Goal: Task Accomplishment & Management: Manage account settings

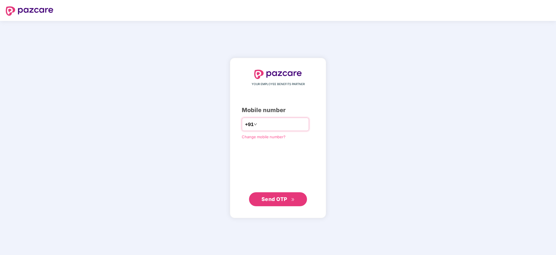
click at [268, 123] on input "number" at bounding box center [282, 124] width 48 height 9
type input "**********"
click at [278, 202] on span "Send OTP" at bounding box center [278, 199] width 33 height 8
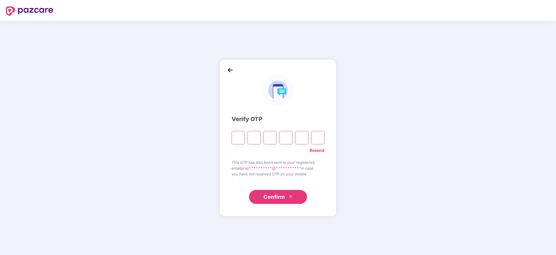
type input "*"
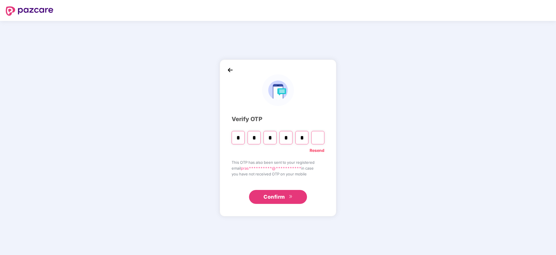
type input "*"
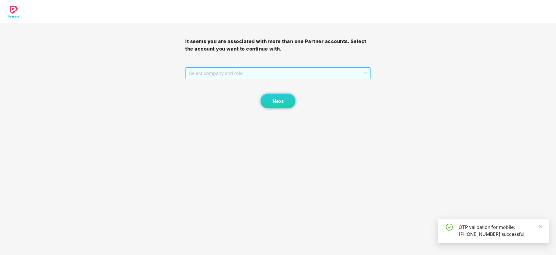
click at [264, 71] on span "Select company and role" at bounding box center [278, 73] width 178 height 11
click at [246, 92] on div "Pazcare - PARTNER_ADMIN" at bounding box center [278, 94] width 178 height 6
click at [275, 100] on span "Next" at bounding box center [278, 101] width 11 height 6
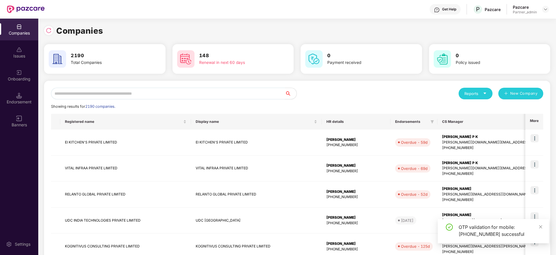
click at [166, 99] on input "text" at bounding box center [168, 94] width 234 height 12
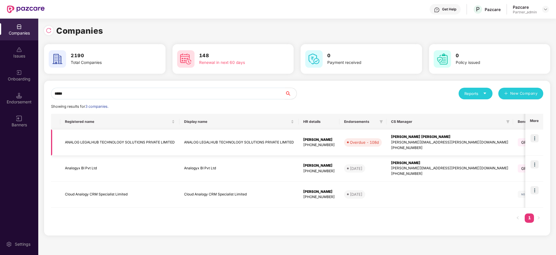
type input "*****"
click at [535, 139] on img at bounding box center [535, 138] width 8 height 8
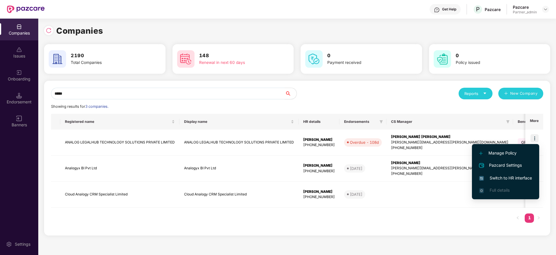
click at [522, 177] on span "Switch to HR interface" at bounding box center [505, 178] width 53 height 6
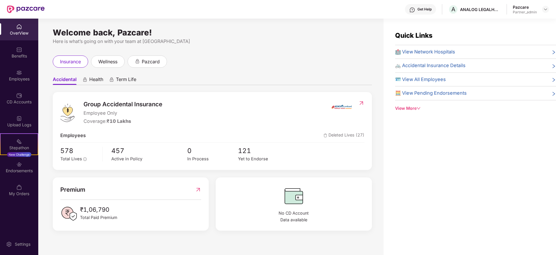
click at [18, 171] on div "Endorsements" at bounding box center [19, 171] width 38 height 6
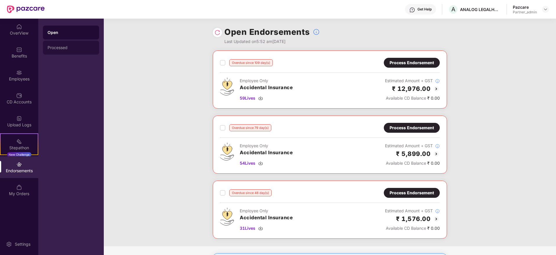
click at [59, 49] on div "Processed" at bounding box center [71, 47] width 47 height 5
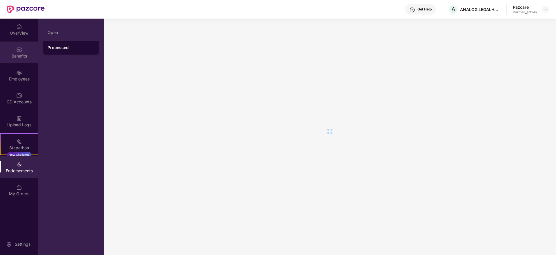
click at [21, 46] on div at bounding box center [19, 49] width 6 height 6
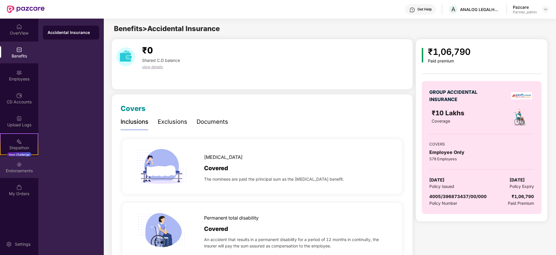
click at [11, 168] on div "Endorsements" at bounding box center [19, 171] width 38 height 6
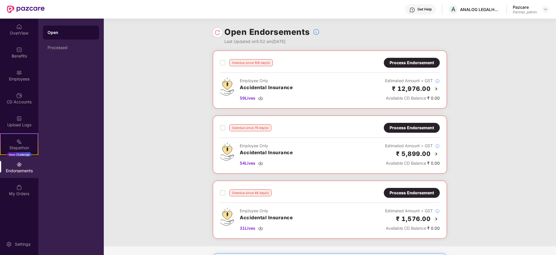
click at [399, 62] on div "Process Endorsement" at bounding box center [412, 62] width 44 height 6
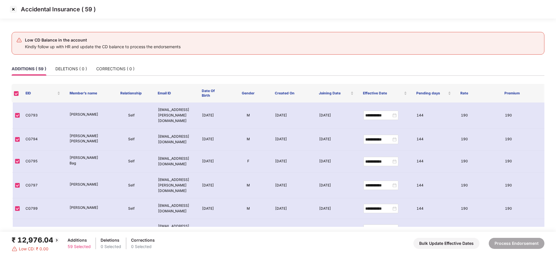
click at [14, 6] on img at bounding box center [13, 9] width 9 height 9
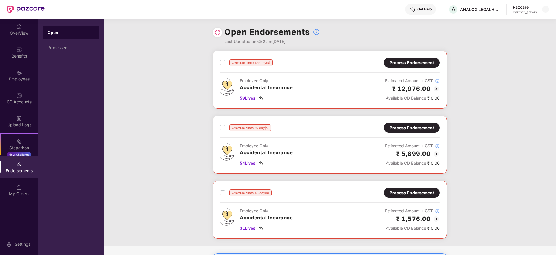
click at [399, 126] on div "Process Endorsement" at bounding box center [412, 127] width 44 height 6
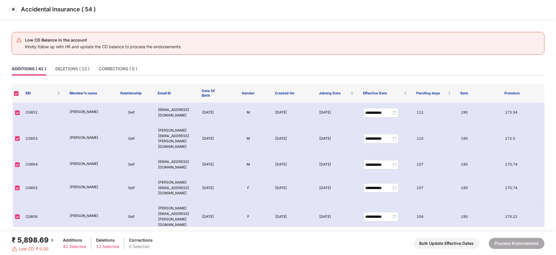
click at [17, 10] on img at bounding box center [13, 9] width 9 height 9
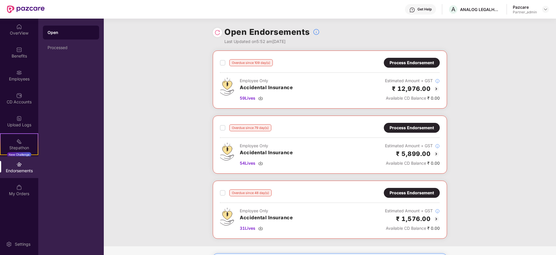
scroll to position [44, 0]
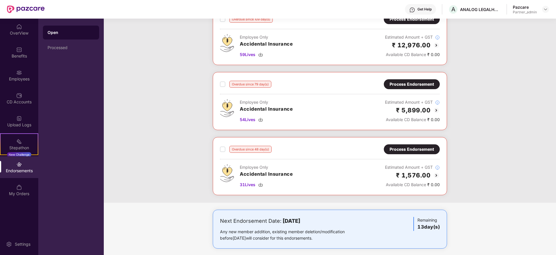
click at [412, 144] on div "Process Endorsement" at bounding box center [412, 149] width 56 height 10
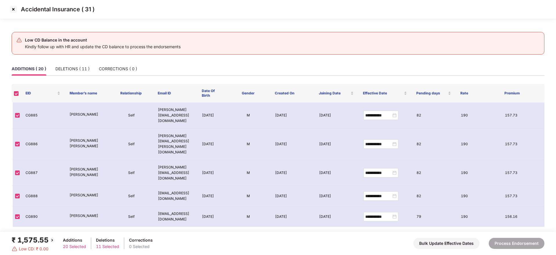
click at [15, 8] on img at bounding box center [13, 9] width 9 height 9
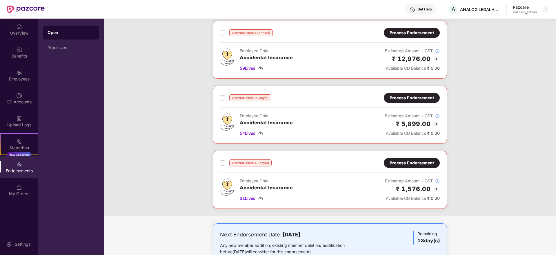
scroll to position [49, 0]
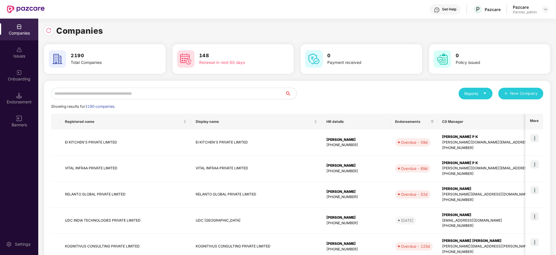
click at [78, 96] on input "text" at bounding box center [168, 94] width 234 height 12
paste input "******"
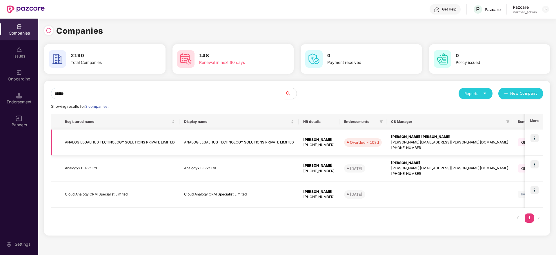
type input "******"
click at [409, 137] on div "[PERSON_NAME] [PERSON_NAME]" at bounding box center [449, 137] width 117 height 6
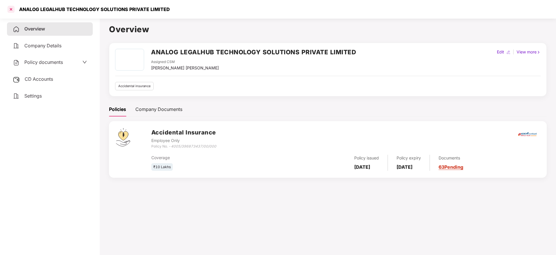
click at [11, 8] on div at bounding box center [10, 9] width 9 height 9
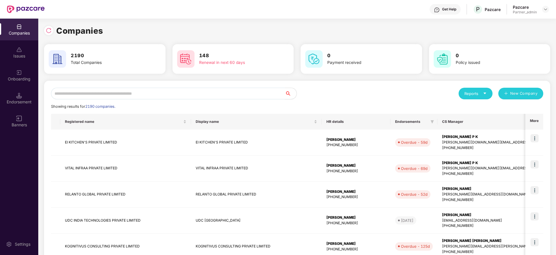
click at [114, 97] on input "text" at bounding box center [168, 94] width 234 height 12
paste input "******"
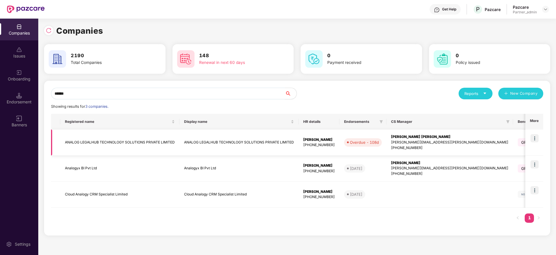
type input "******"
click at [536, 137] on img at bounding box center [535, 138] width 8 height 8
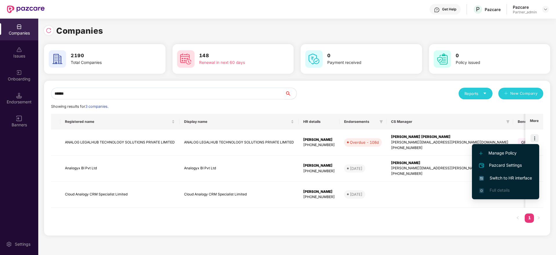
click at [499, 177] on span "Switch to HR interface" at bounding box center [505, 178] width 53 height 6
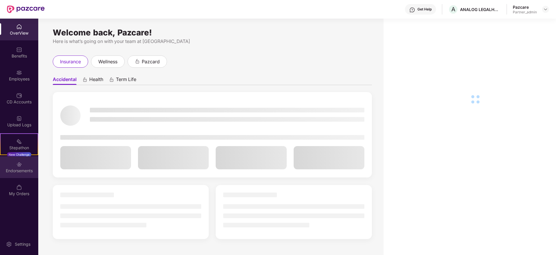
click at [26, 173] on div "Endorsements" at bounding box center [19, 167] width 38 height 22
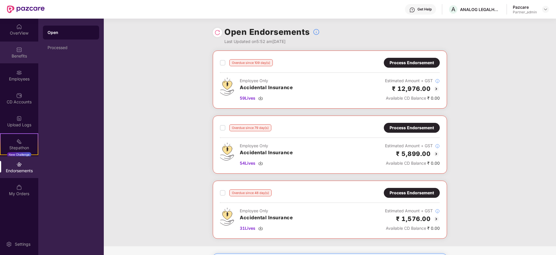
click at [19, 55] on div "Benefits" at bounding box center [19, 56] width 38 height 6
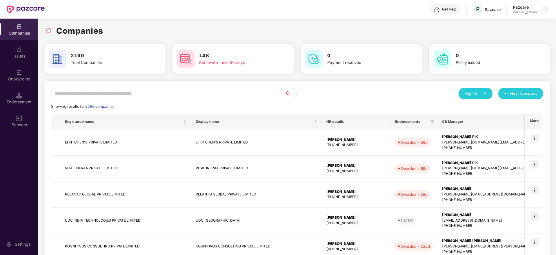
click at [122, 93] on input "text" at bounding box center [168, 94] width 234 height 12
paste input "******"
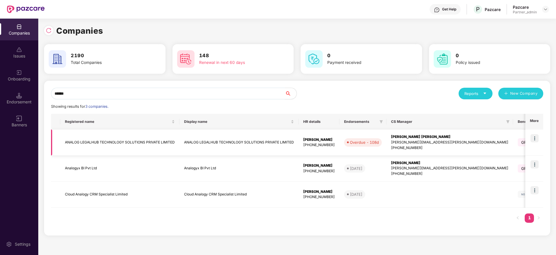
type input "******"
click at [418, 140] on div "[PERSON_NAME][EMAIL_ADDRESS][PERSON_NAME][DOMAIN_NAME]" at bounding box center [449, 143] width 117 height 6
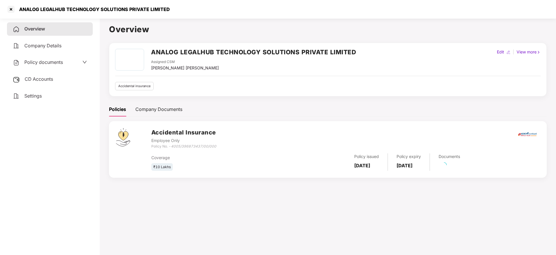
click at [40, 79] on span "CD Accounts" at bounding box center [39, 79] width 28 height 6
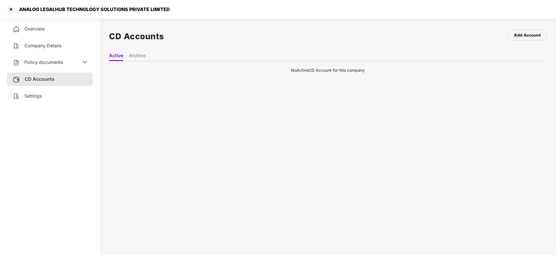
click at [27, 98] on span "Settings" at bounding box center [32, 96] width 17 height 6
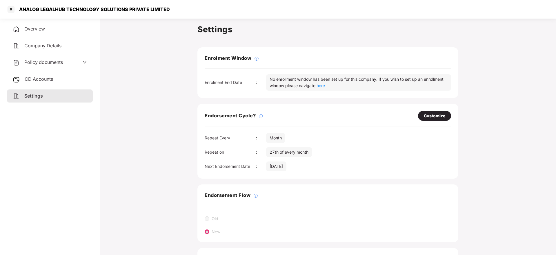
click at [429, 116] on div "Customize" at bounding box center [434, 116] width 21 height 6
select select "*****"
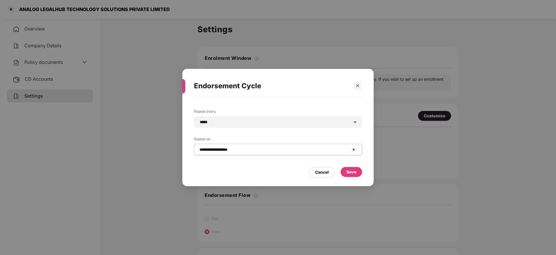
click at [234, 151] on input "**********" at bounding box center [274, 149] width 151 height 6
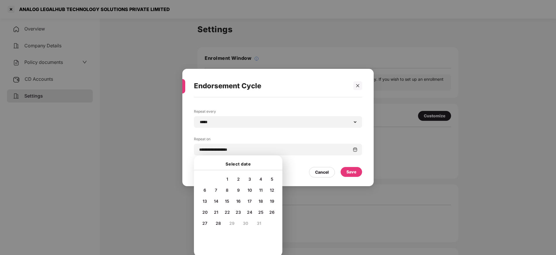
click at [228, 199] on span "15" at bounding box center [227, 200] width 4 height 5
type input "**********"
click at [353, 171] on div "Save" at bounding box center [352, 172] width 10 height 6
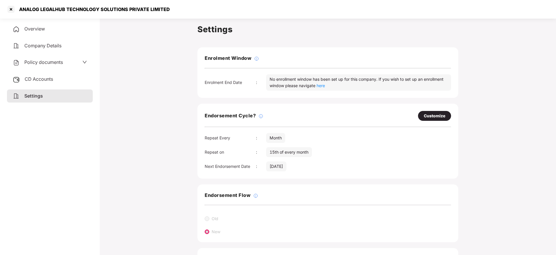
click at [42, 77] on span "CD Accounts" at bounding box center [39, 79] width 28 height 6
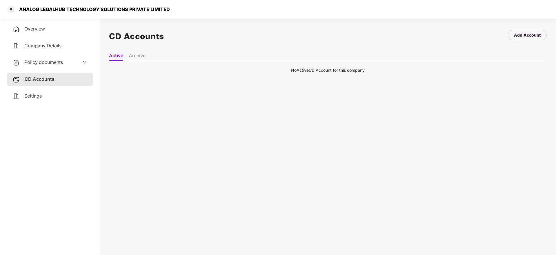
click at [137, 53] on li "Archive" at bounding box center [137, 57] width 17 height 8
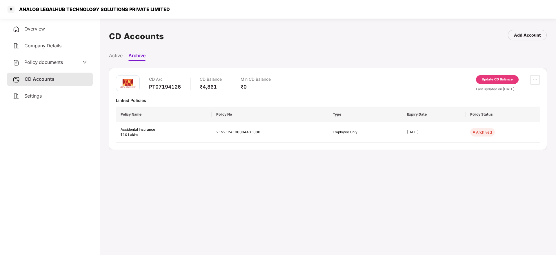
click at [34, 32] on div "Overview" at bounding box center [50, 28] width 86 height 13
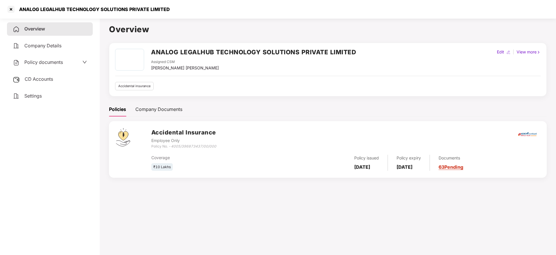
click at [460, 162] on div "Documents 63 Pending" at bounding box center [446, 163] width 33 height 16
click at [464, 167] on link "63 Pending" at bounding box center [451, 167] width 25 height 6
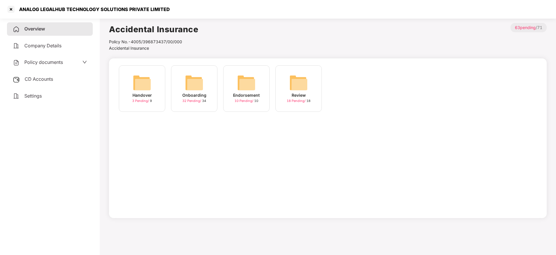
click at [204, 86] on div "Onboarding 32 Pending / 34" at bounding box center [194, 88] width 46 height 46
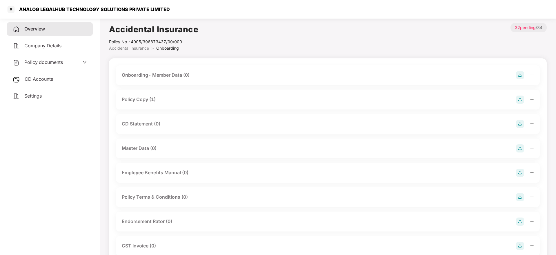
click at [531, 98] on icon "plus" at bounding box center [532, 99] width 4 height 4
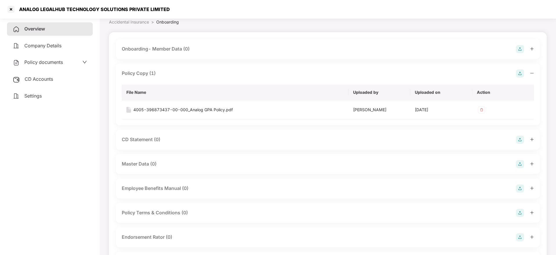
scroll to position [44, 0]
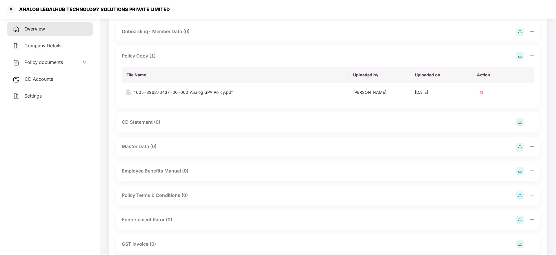
click at [532, 122] on icon "plus" at bounding box center [532, 122] width 4 height 4
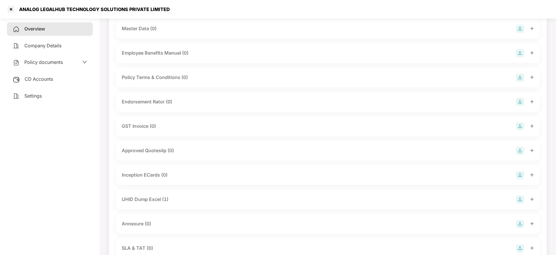
scroll to position [218, 0]
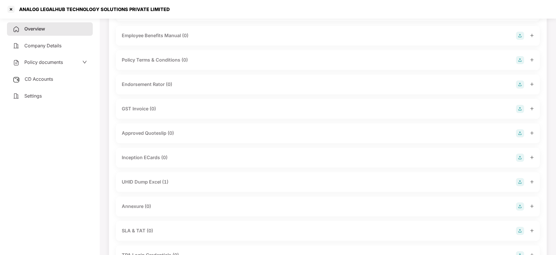
click at [532, 182] on icon "plus" at bounding box center [532, 182] width 4 height 4
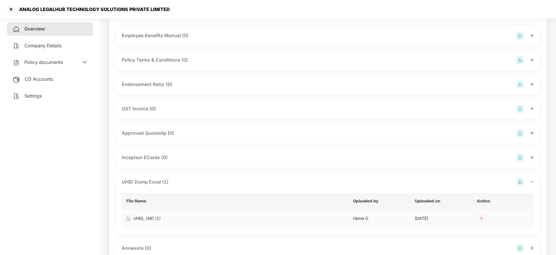
click at [153, 216] on div "UHID_ (48) (1)" at bounding box center [146, 218] width 27 height 6
click at [7, 9] on div at bounding box center [10, 9] width 9 height 9
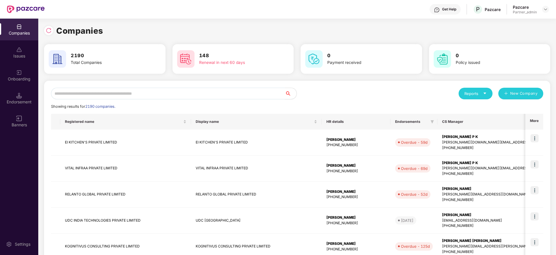
click at [134, 95] on input "text" at bounding box center [168, 94] width 234 height 12
paste input "**********"
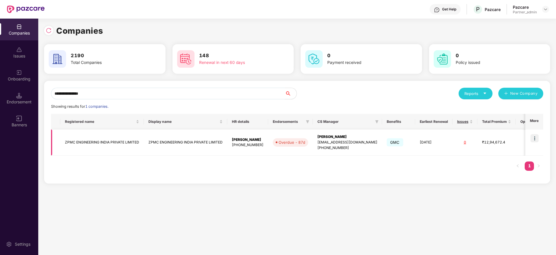
type input "**********"
click at [537, 136] on img at bounding box center [535, 138] width 8 height 8
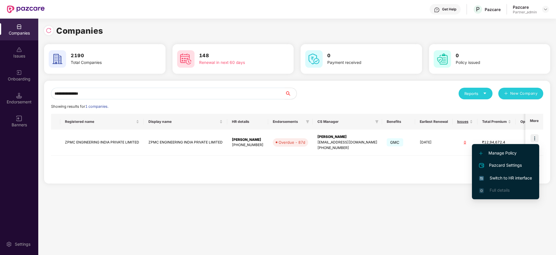
click at [490, 180] on span "Switch to HR interface" at bounding box center [505, 178] width 53 height 6
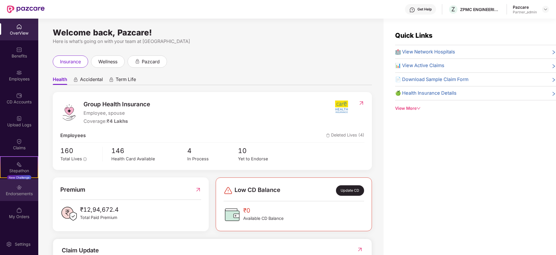
click at [25, 192] on div "Endorsements" at bounding box center [19, 194] width 38 height 6
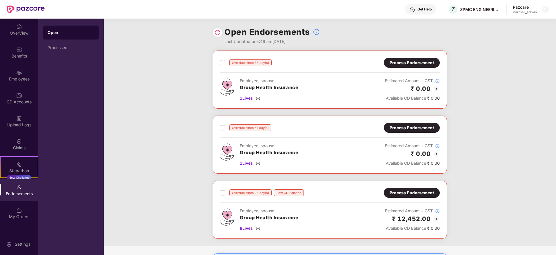
click at [427, 128] on div "Process Endorsement" at bounding box center [412, 127] width 44 height 6
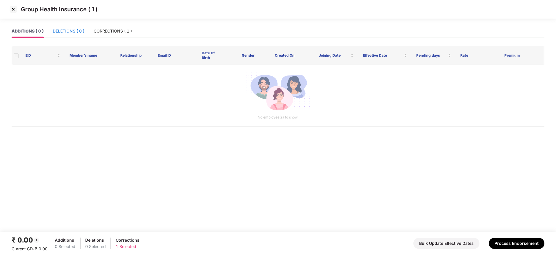
click at [70, 32] on div "DELETIONS ( 0 )" at bounding box center [69, 31] width 32 height 6
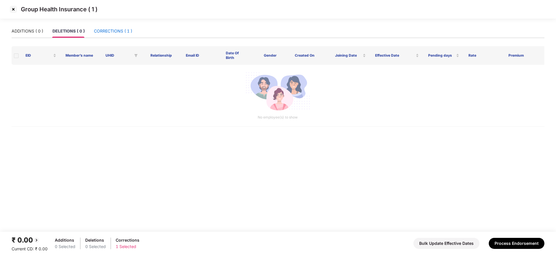
click at [104, 30] on div "CORRECTIONS ( 1 )" at bounding box center [113, 31] width 38 height 6
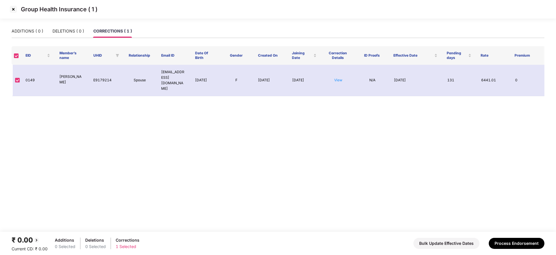
click at [14, 9] on img at bounding box center [13, 9] width 9 height 9
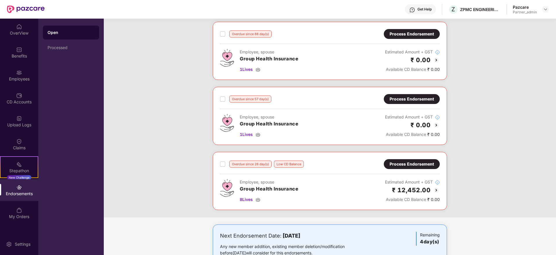
scroll to position [30, 0]
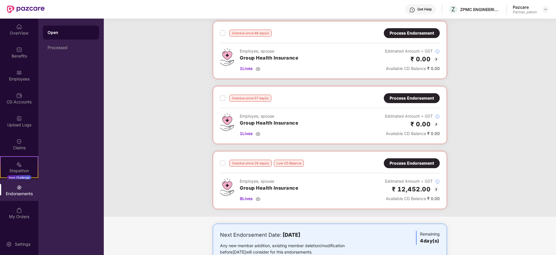
click at [403, 167] on div "Process Endorsement" at bounding box center [412, 163] width 56 height 10
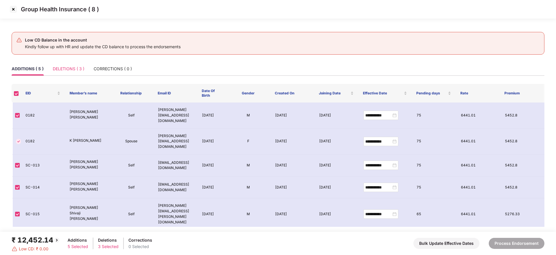
click at [74, 72] on div "DELETIONS ( 3 )" at bounding box center [69, 68] width 32 height 13
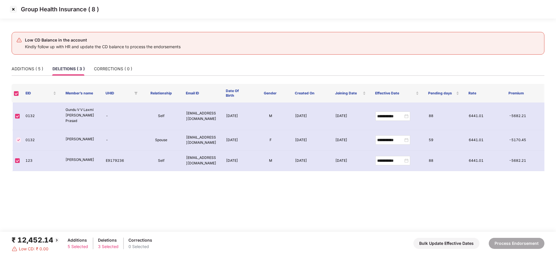
click at [13, 10] on img at bounding box center [13, 9] width 9 height 9
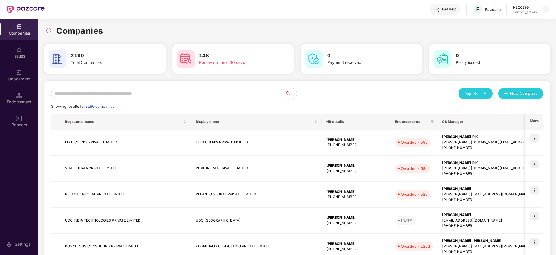
click at [166, 89] on input "text" at bounding box center [168, 94] width 234 height 12
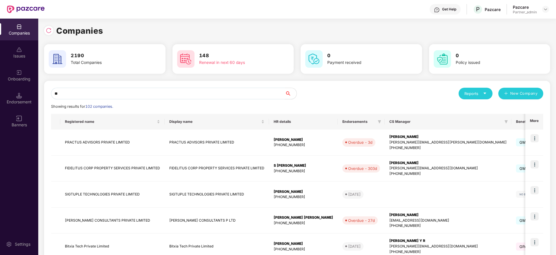
type input "*"
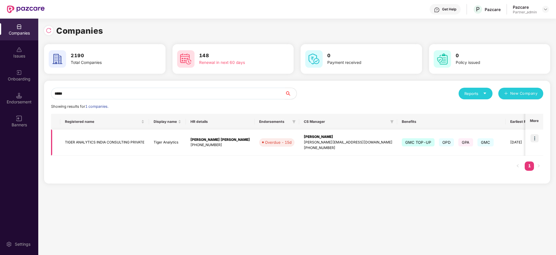
type input "*****"
click at [317, 135] on div "[PERSON_NAME]" at bounding box center [348, 137] width 89 height 6
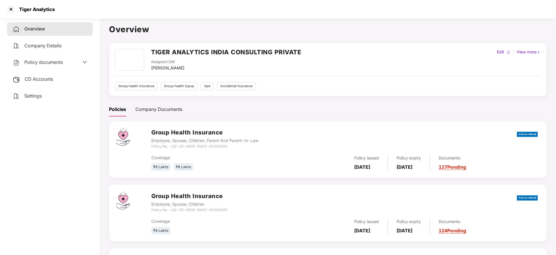
click at [24, 11] on div "Tiger Analytics" at bounding box center [35, 9] width 39 height 6
copy div "Tiger"
click at [11, 7] on div at bounding box center [10, 9] width 9 height 9
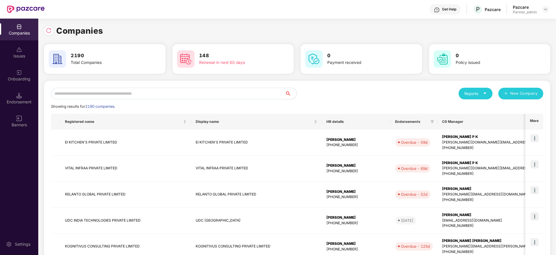
click at [168, 95] on input "text" at bounding box center [168, 94] width 234 height 12
paste input "*****"
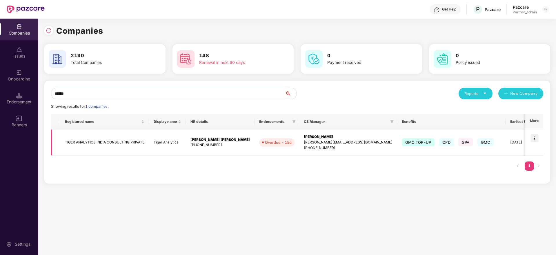
type input "*****"
click at [534, 138] on img at bounding box center [535, 138] width 8 height 8
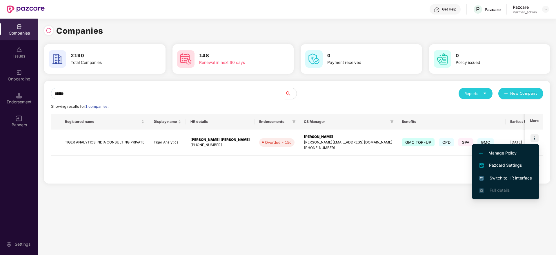
click at [500, 178] on span "Switch to HR interface" at bounding box center [505, 178] width 53 height 6
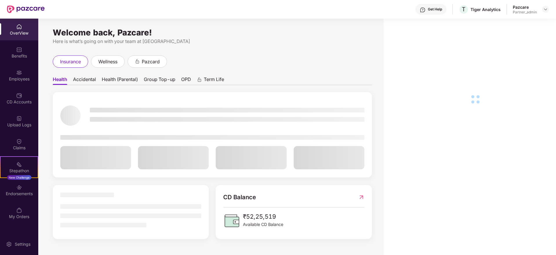
click at [27, 189] on div "Endorsements" at bounding box center [19, 190] width 38 height 22
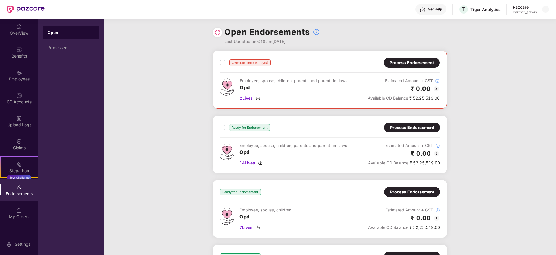
click at [403, 64] on div "Process Endorsement" at bounding box center [412, 62] width 44 height 6
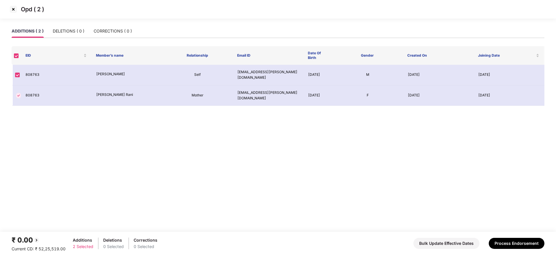
click at [15, 11] on img at bounding box center [13, 9] width 9 height 9
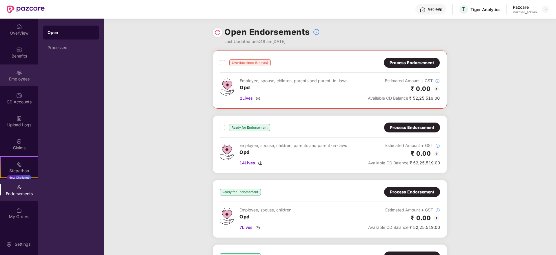
click at [19, 74] on img at bounding box center [19, 73] width 6 height 6
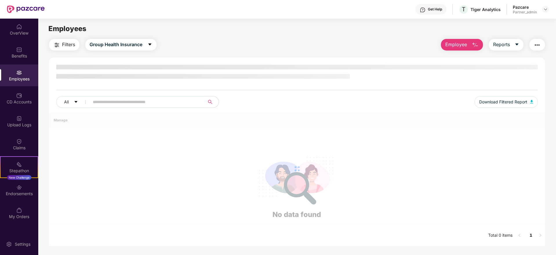
click at [536, 46] on img "button" at bounding box center [537, 44] width 7 height 7
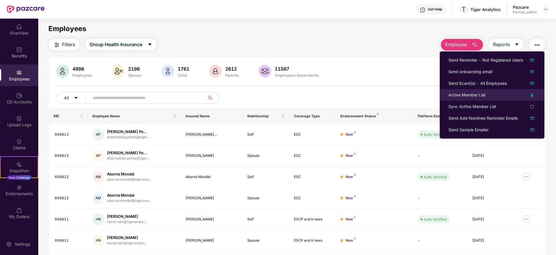
click at [461, 96] on div "Active Member List" at bounding box center [467, 95] width 37 height 6
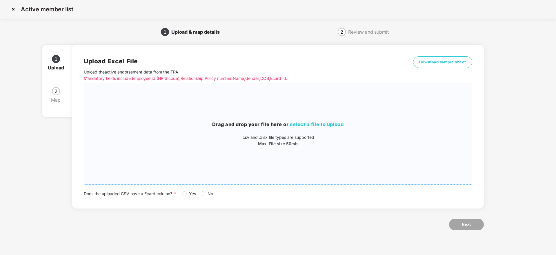
click at [310, 128] on h3 "Drag and drop your file here or select a file to upload" at bounding box center [278, 125] width 388 height 8
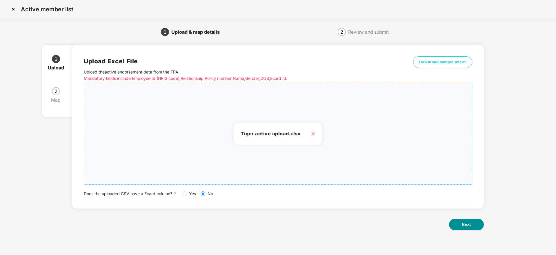
click at [465, 222] on span "Next" at bounding box center [466, 224] width 9 height 6
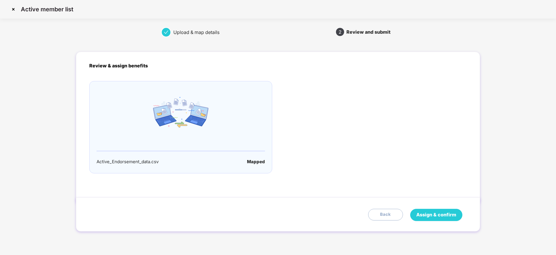
click at [425, 211] on span "Assign & confirm" at bounding box center [437, 214] width 40 height 7
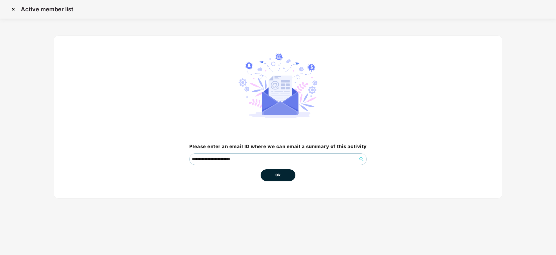
click at [273, 177] on button "Ok" at bounding box center [278, 175] width 35 height 12
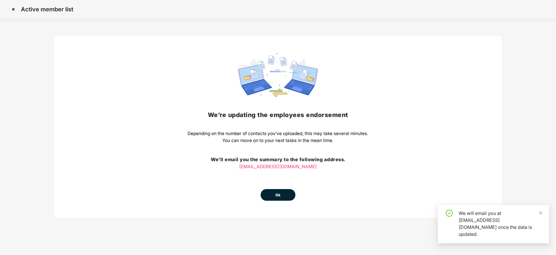
click at [280, 196] on span "Ok" at bounding box center [278, 195] width 5 height 6
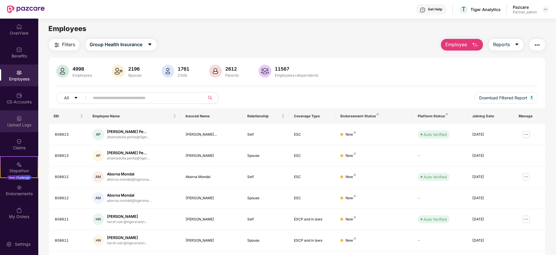
click at [22, 125] on div "Upload Logs" at bounding box center [19, 125] width 38 height 6
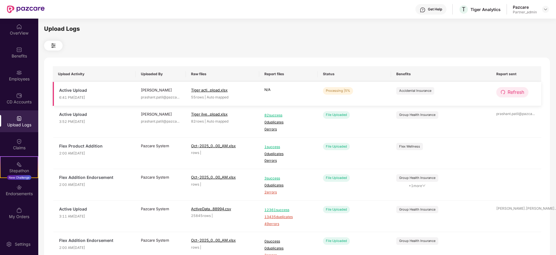
click at [511, 93] on span "Refresh" at bounding box center [516, 91] width 17 height 7
click at [499, 89] on button "Refresh" at bounding box center [513, 92] width 33 height 10
click at [499, 89] on button "Refresh" at bounding box center [513, 92] width 32 height 10
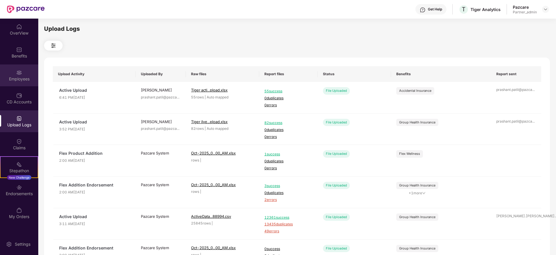
click at [20, 78] on div "Employees" at bounding box center [19, 79] width 38 height 6
